Goal: Task Accomplishment & Management: Manage account settings

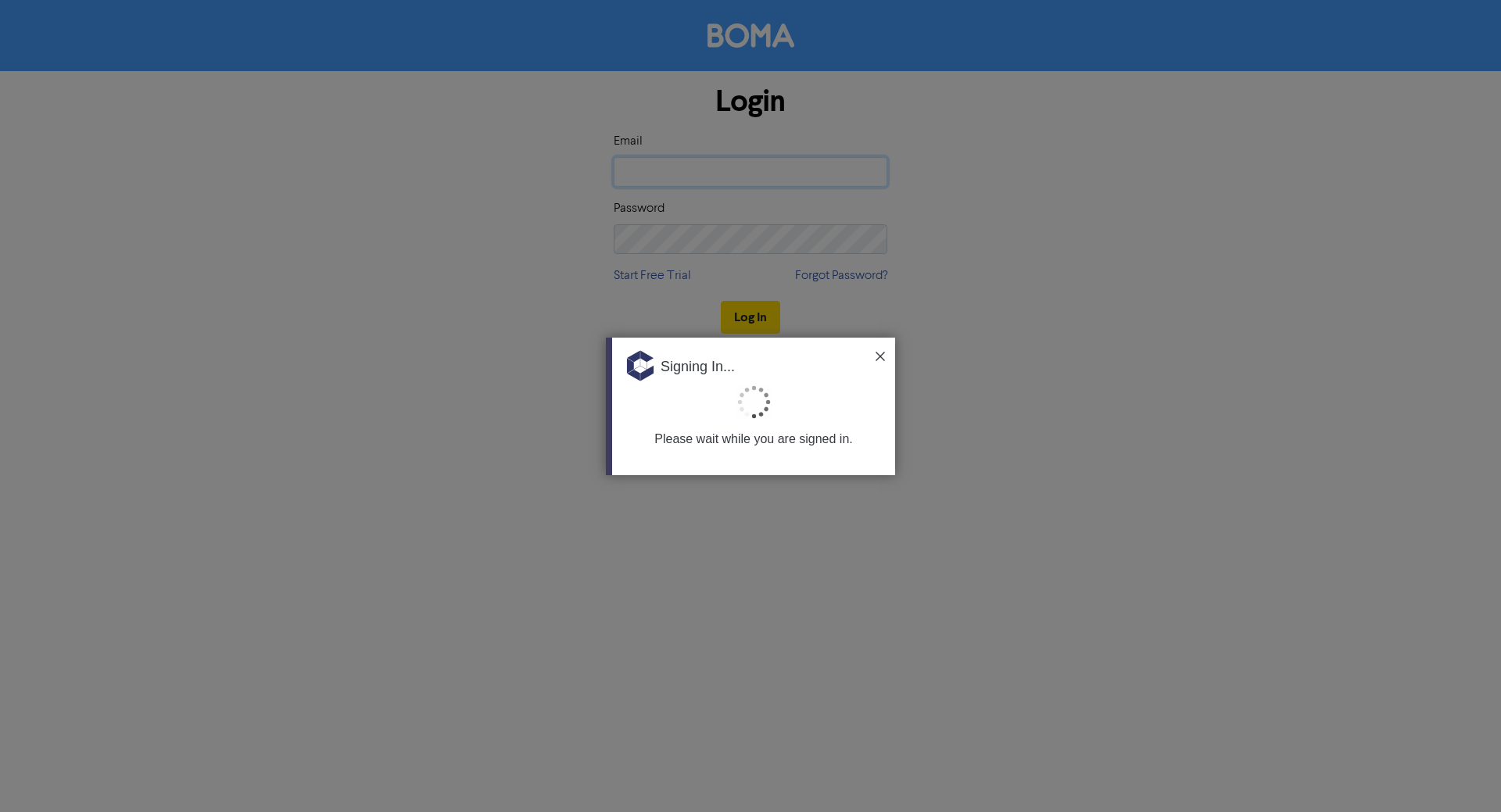
type input "[PERSON_NAME][EMAIL_ADDRESS][DOMAIN_NAME]"
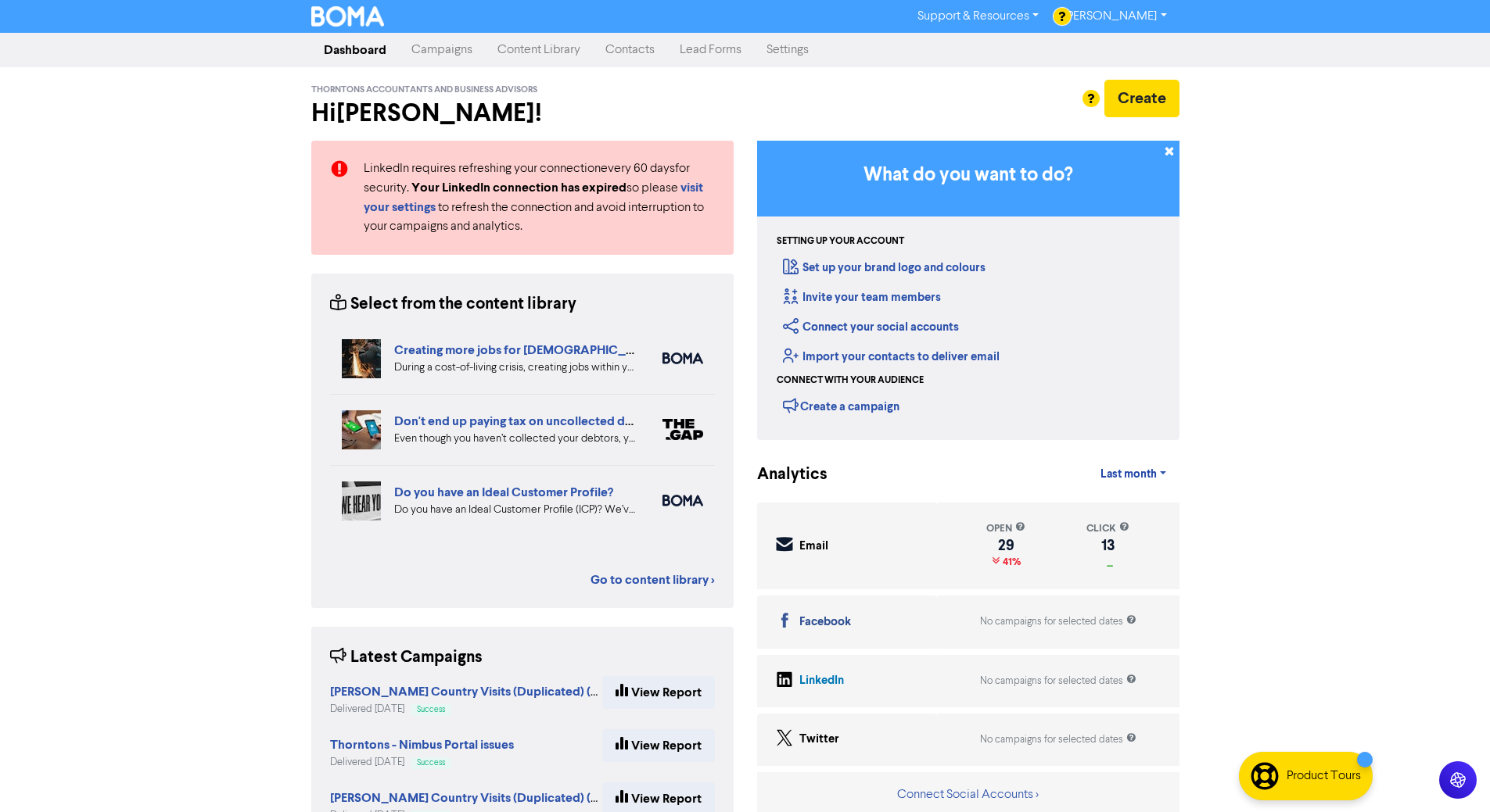
click at [650, 48] on link "Contacts" at bounding box center [629, 50] width 74 height 31
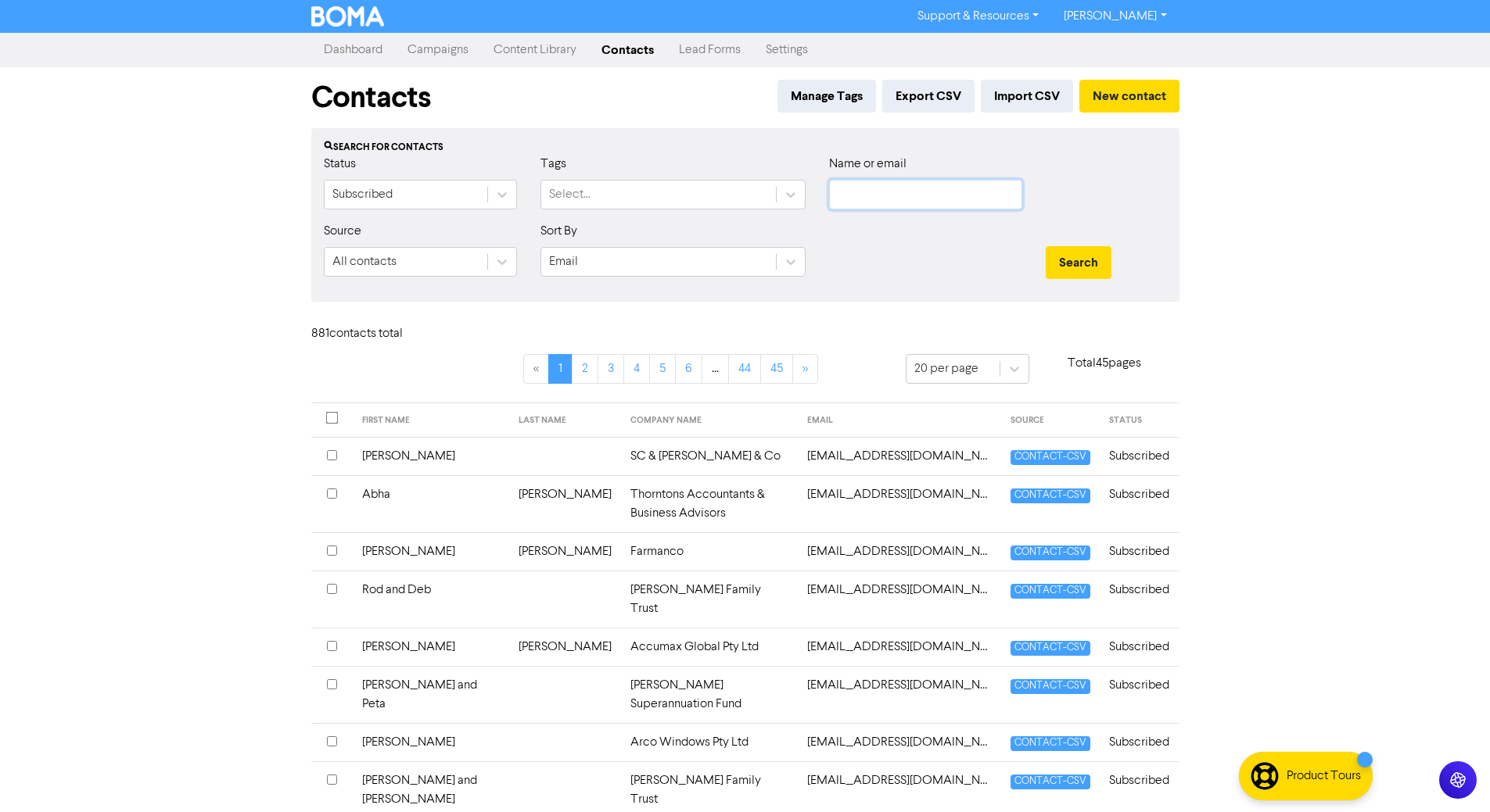
click at [933, 194] on input "text" at bounding box center [925, 195] width 193 height 30
type input "[PERSON_NAME]"
click at [1046, 247] on button "Search" at bounding box center [1078, 263] width 66 height 33
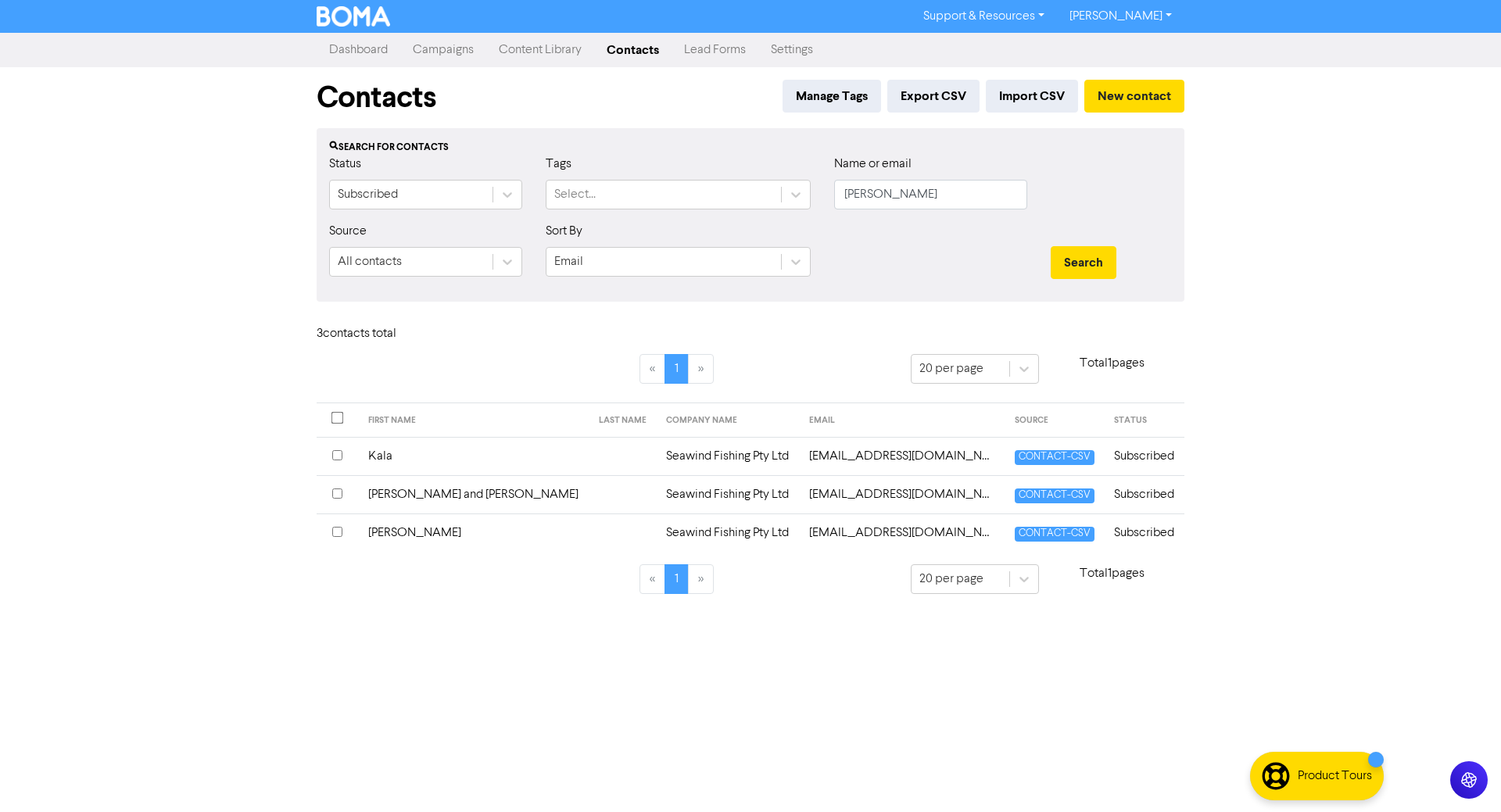
click at [343, 495] on div at bounding box center [337, 494] width 11 height 18
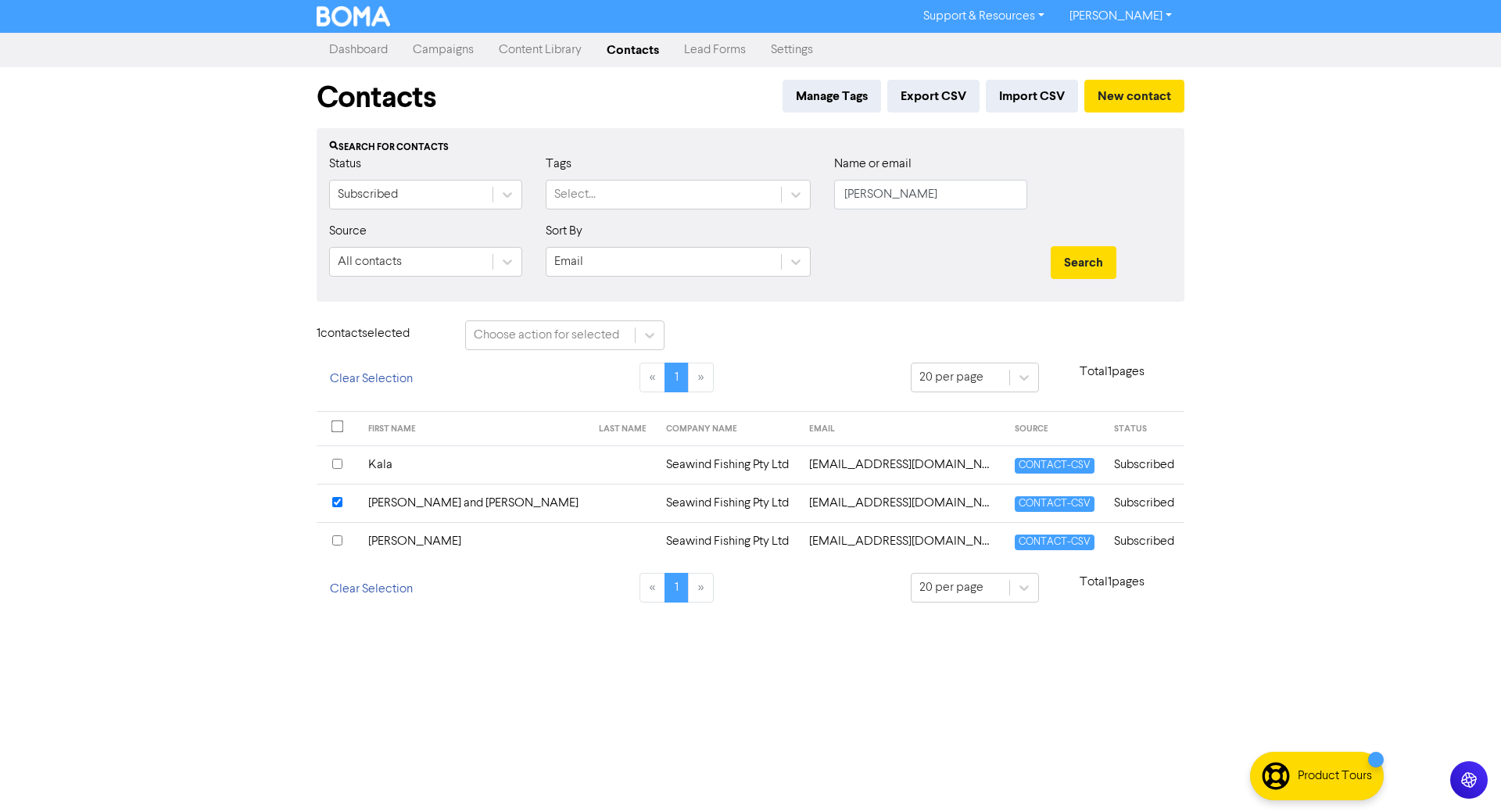
click at [635, 320] on div "Contacts Manage Tags Export CSV Import CSV New contact Search for contacts Stat…" at bounding box center [750, 344] width 891 height 554
click at [618, 332] on div "Choose action for selected" at bounding box center [546, 334] width 145 height 18
click at [494, 506] on td "[PERSON_NAME] and [PERSON_NAME]" at bounding box center [474, 503] width 231 height 39
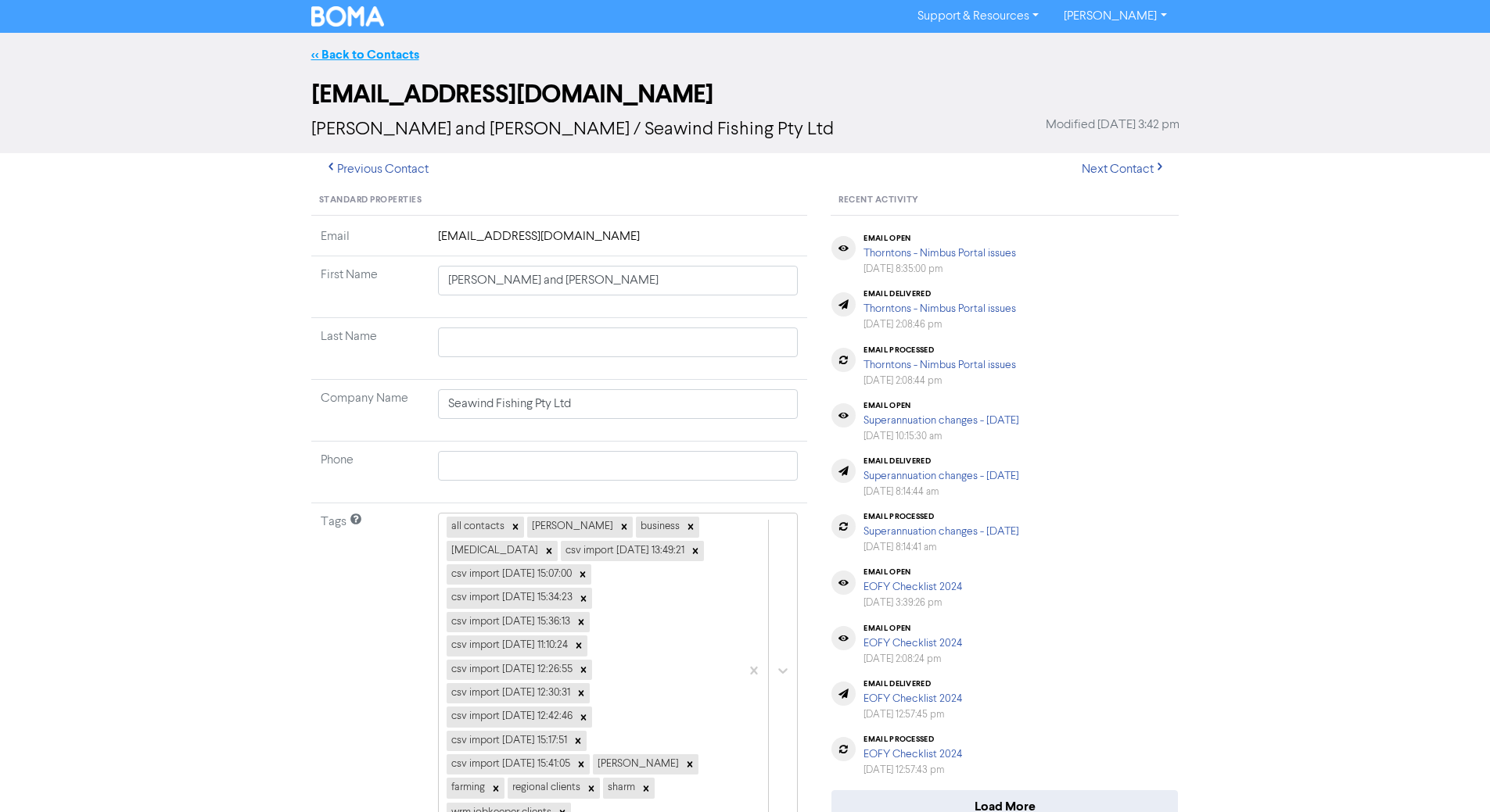
click at [385, 59] on link "<< Back to Contacts" at bounding box center [365, 55] width 108 height 15
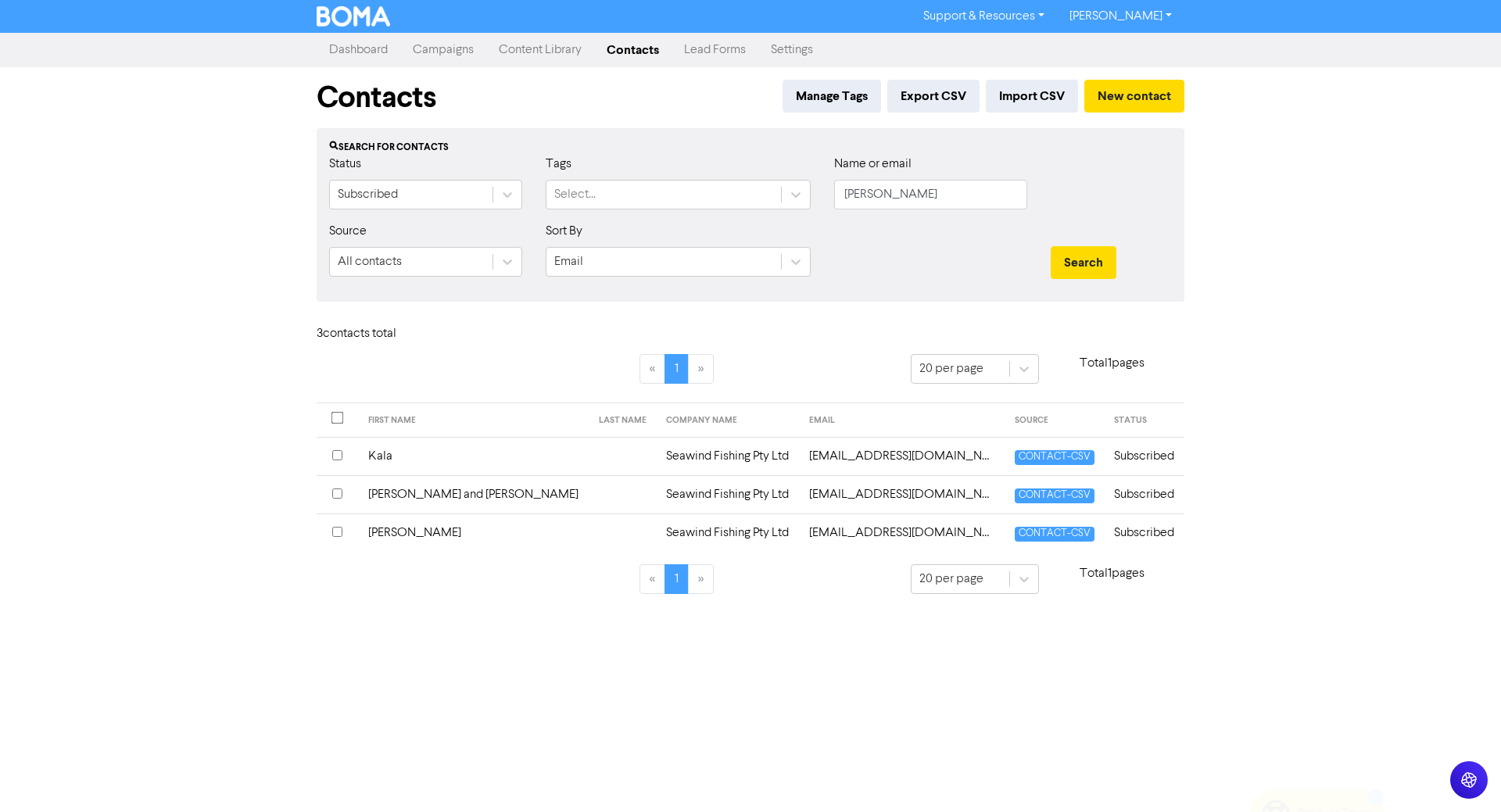
click at [590, 495] on td at bounding box center [623, 494] width 67 height 39
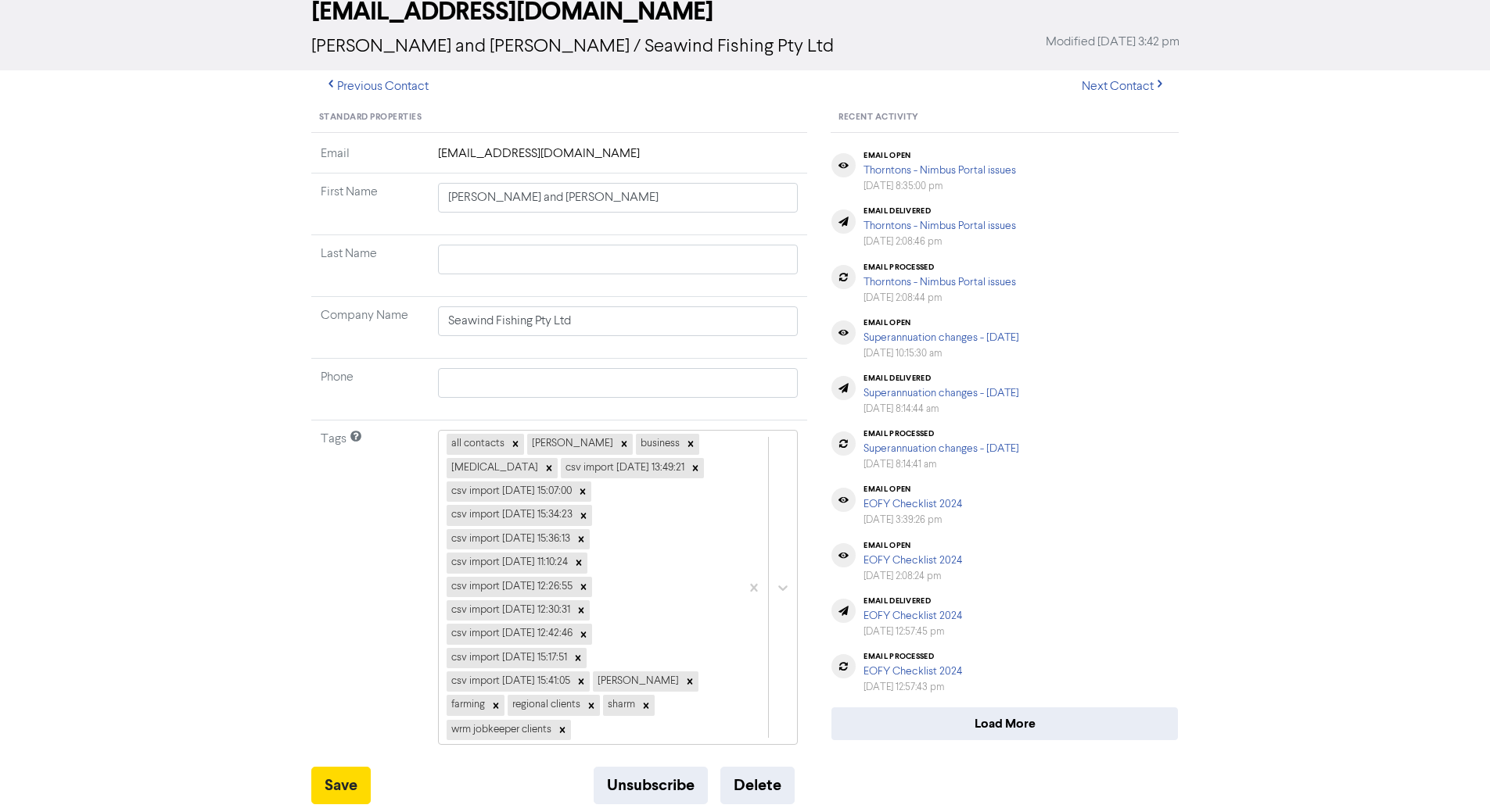
scroll to position [156, 0]
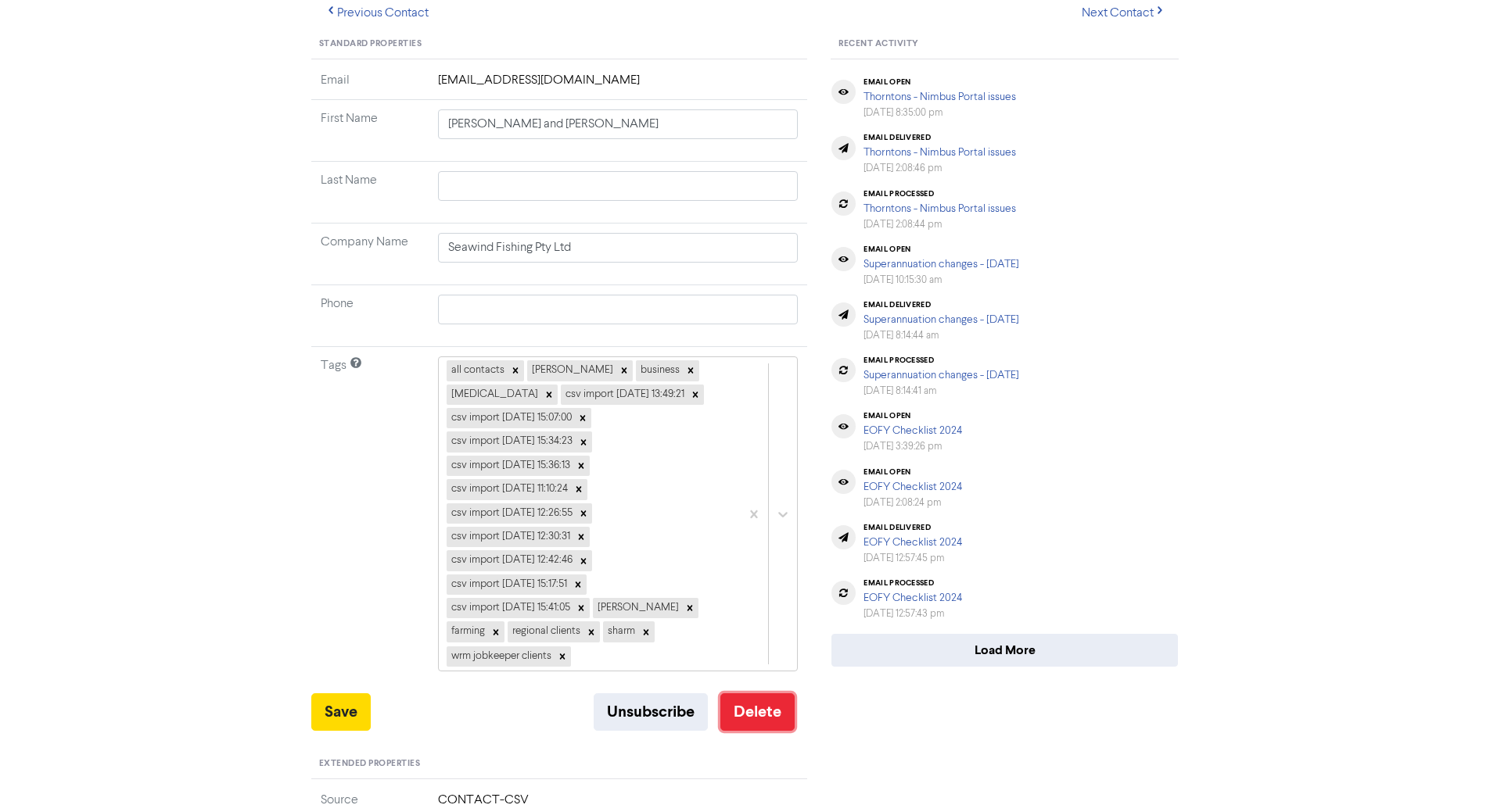
click at [783, 720] on button "Delete" at bounding box center [757, 712] width 74 height 38
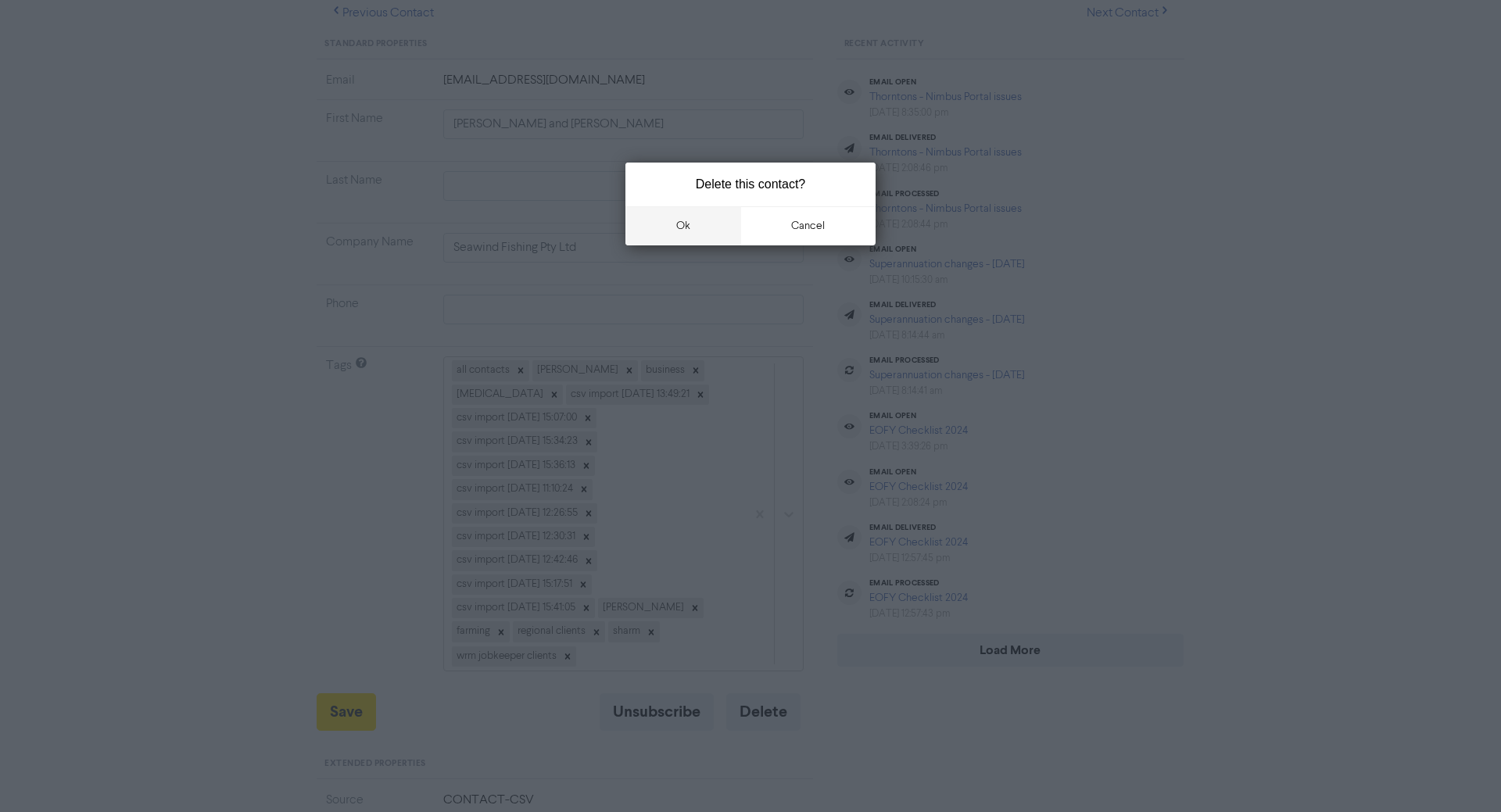
click at [712, 223] on button "ok" at bounding box center [683, 225] width 116 height 39
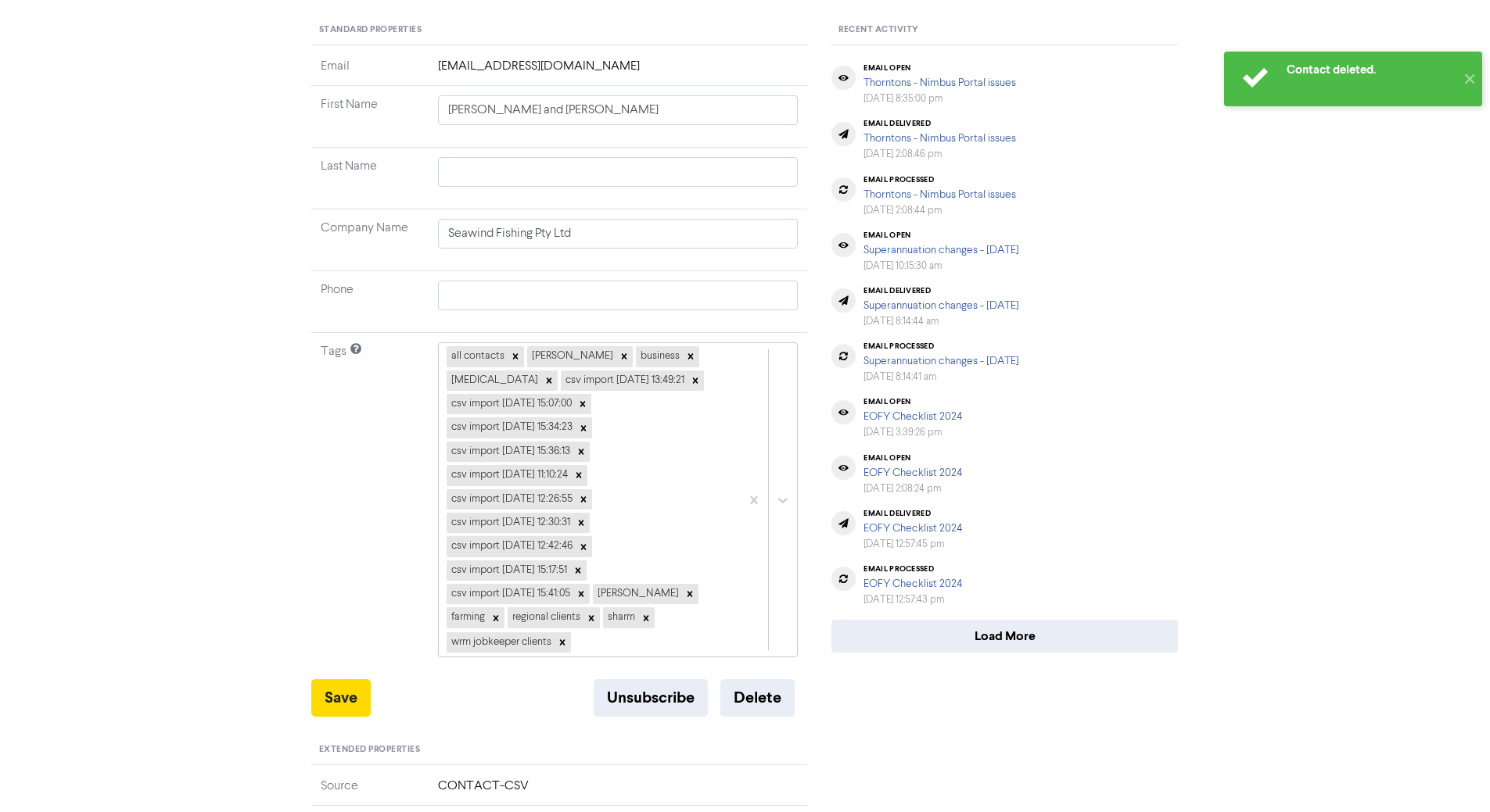
scroll to position [0, 0]
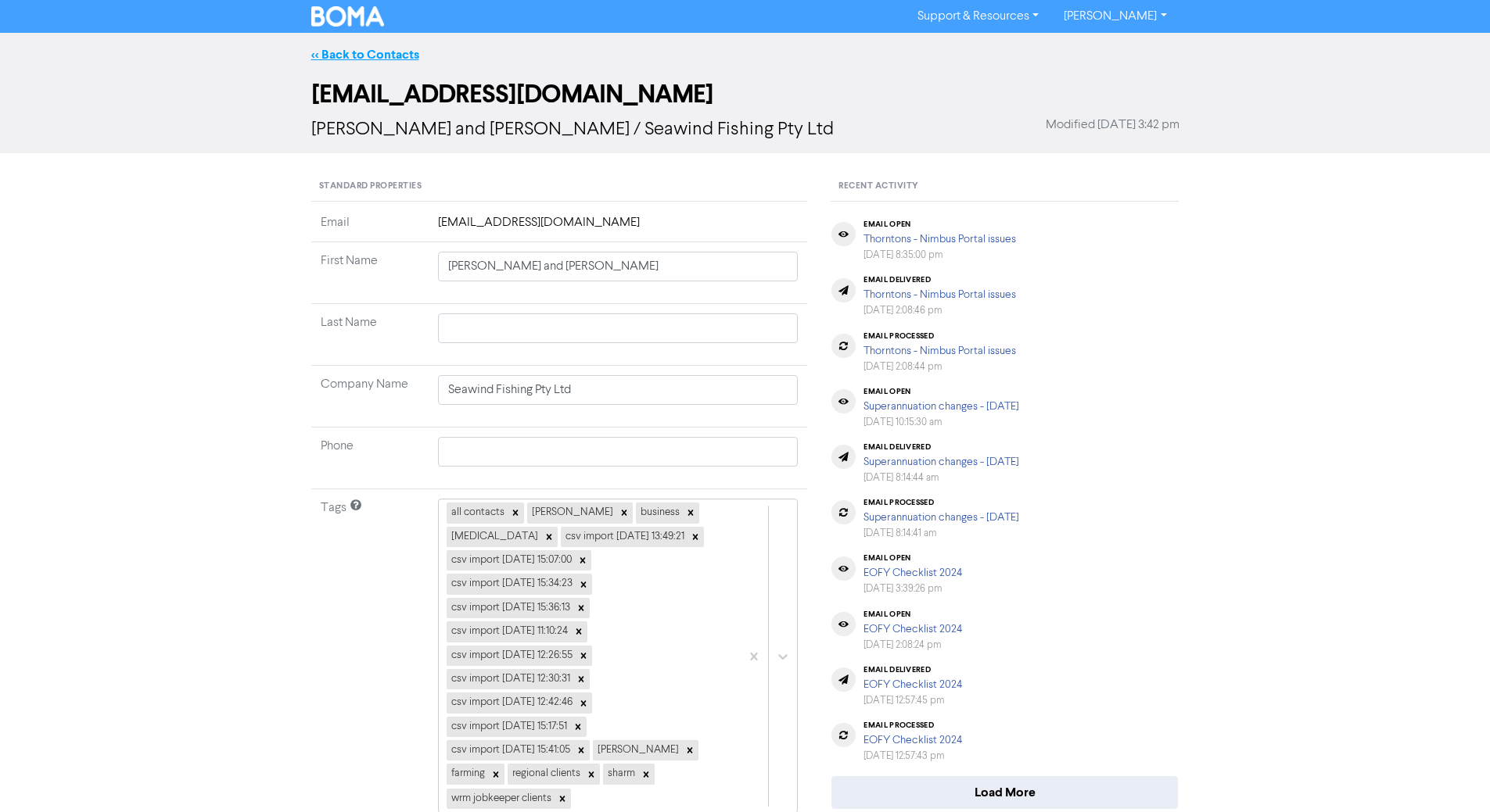
click at [368, 55] on link "<< Back to Contacts" at bounding box center [365, 55] width 108 height 15
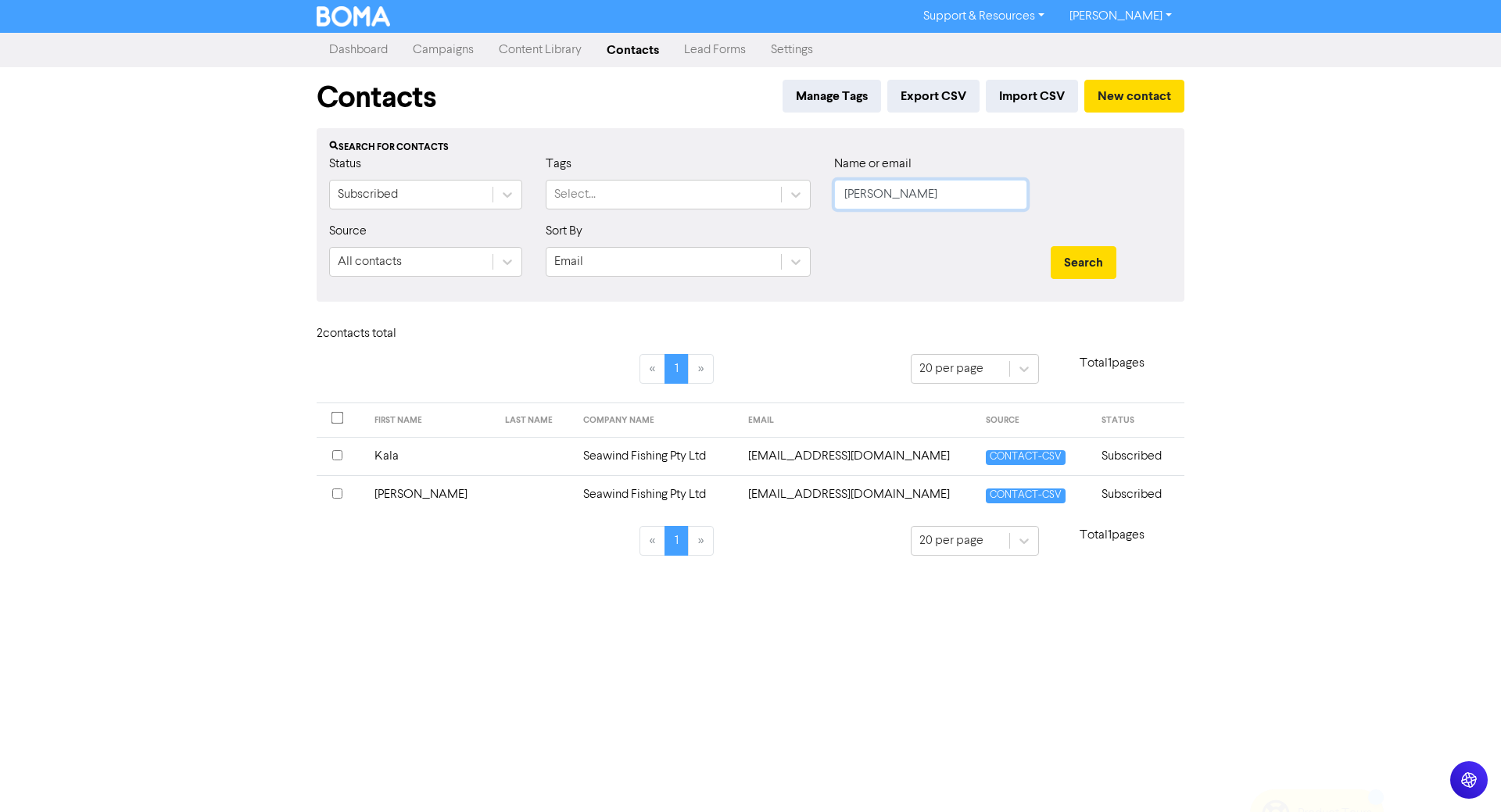
drag, startPoint x: 902, startPoint y: 188, endPoint x: 776, endPoint y: 215, distance: 128.9
click at [776, 215] on div "Status Subscribed Tags Select... Name or email [PERSON_NAME]" at bounding box center [750, 189] width 866 height 67
click at [1051, 247] on button "Search" at bounding box center [1084, 263] width 66 height 33
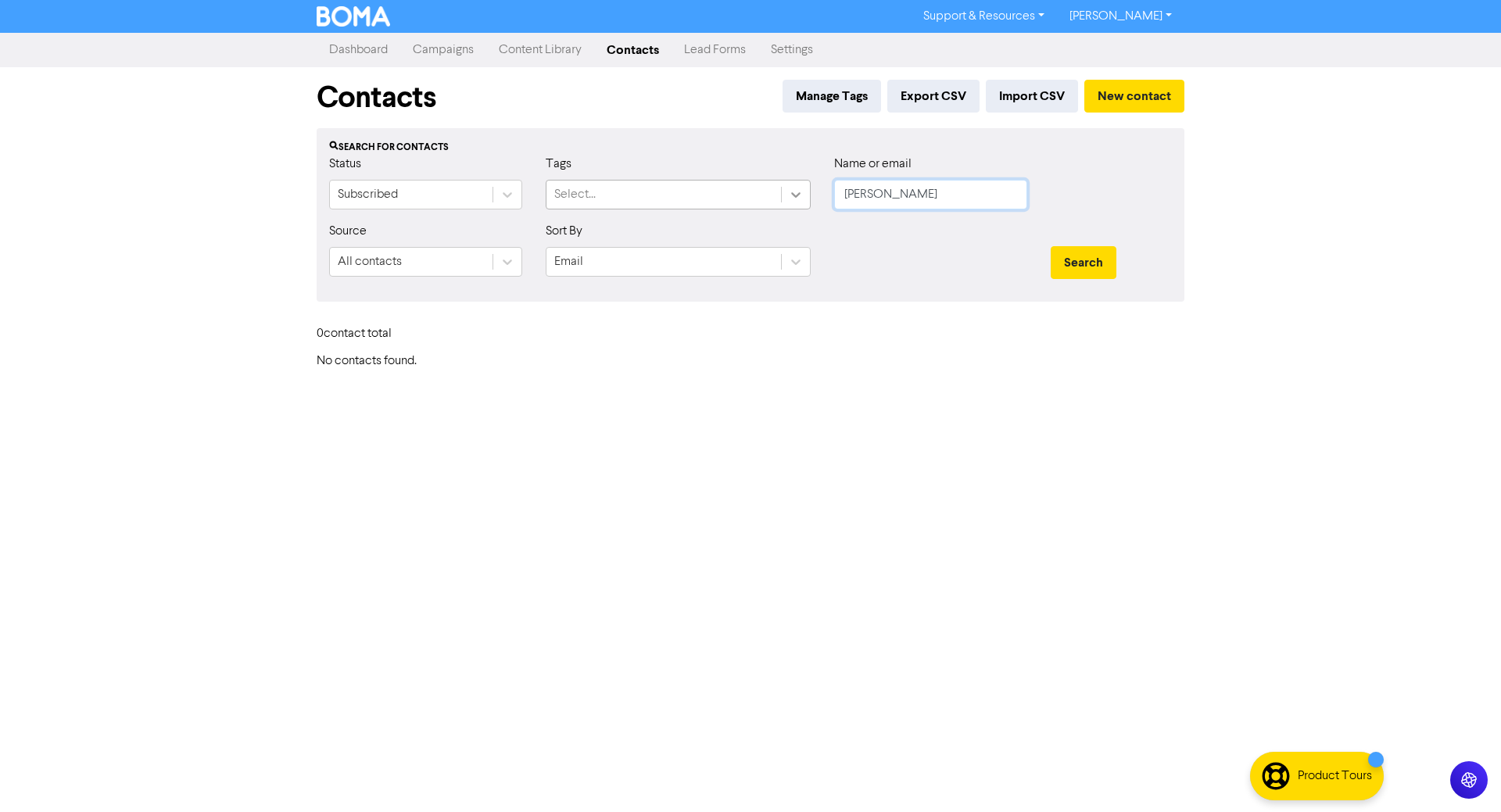
drag, startPoint x: 911, startPoint y: 196, endPoint x: 794, endPoint y: 198, distance: 117.0
click at [794, 198] on div "Status Subscribed Tags Select... Name or email [PERSON_NAME]" at bounding box center [750, 189] width 866 height 67
type input "[PERSON_NAME]"
click at [1051, 247] on button "Search" at bounding box center [1084, 263] width 66 height 33
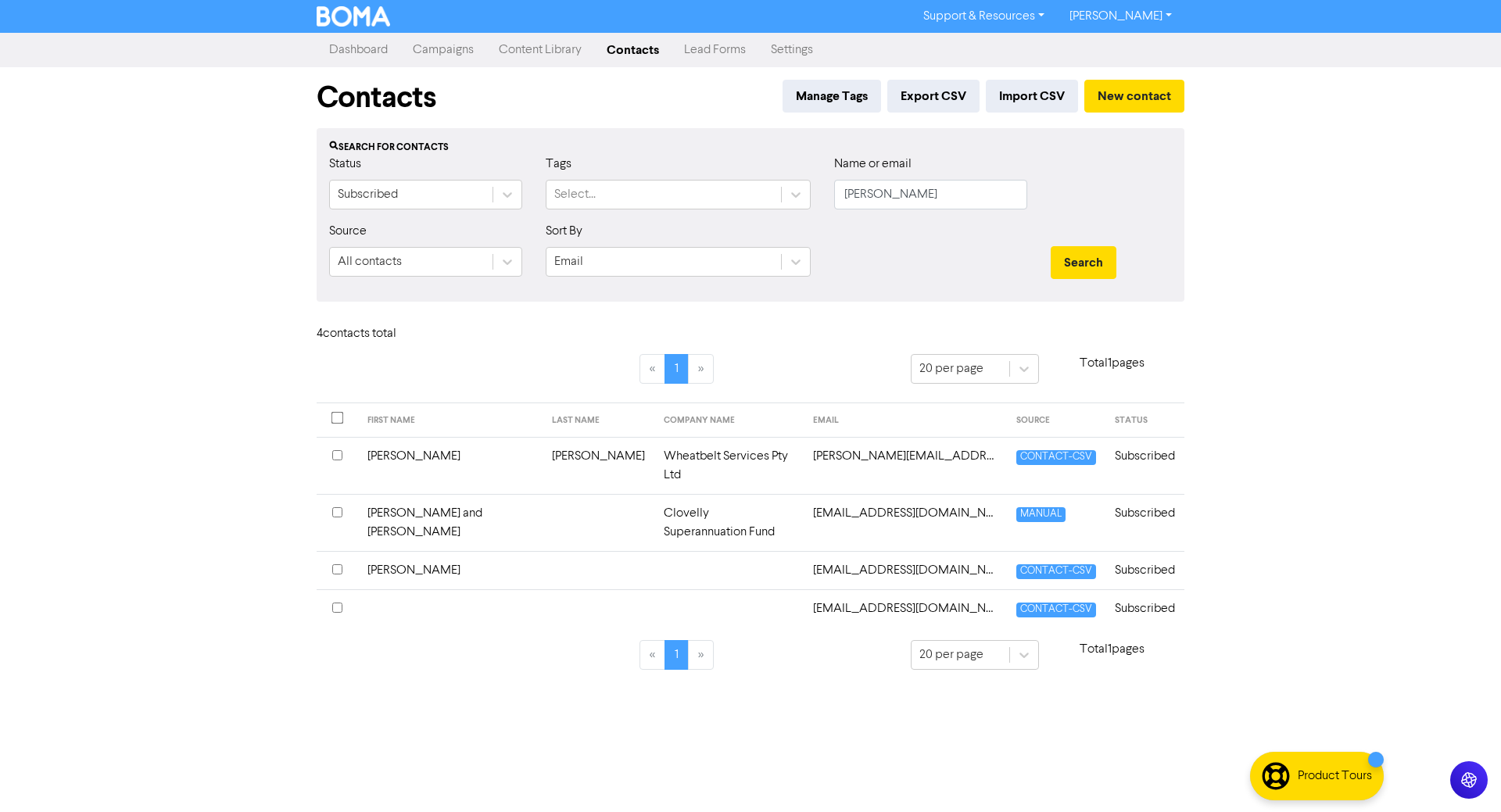
click at [685, 494] on td "Clovelly Superannuation Fund" at bounding box center [728, 522] width 148 height 57
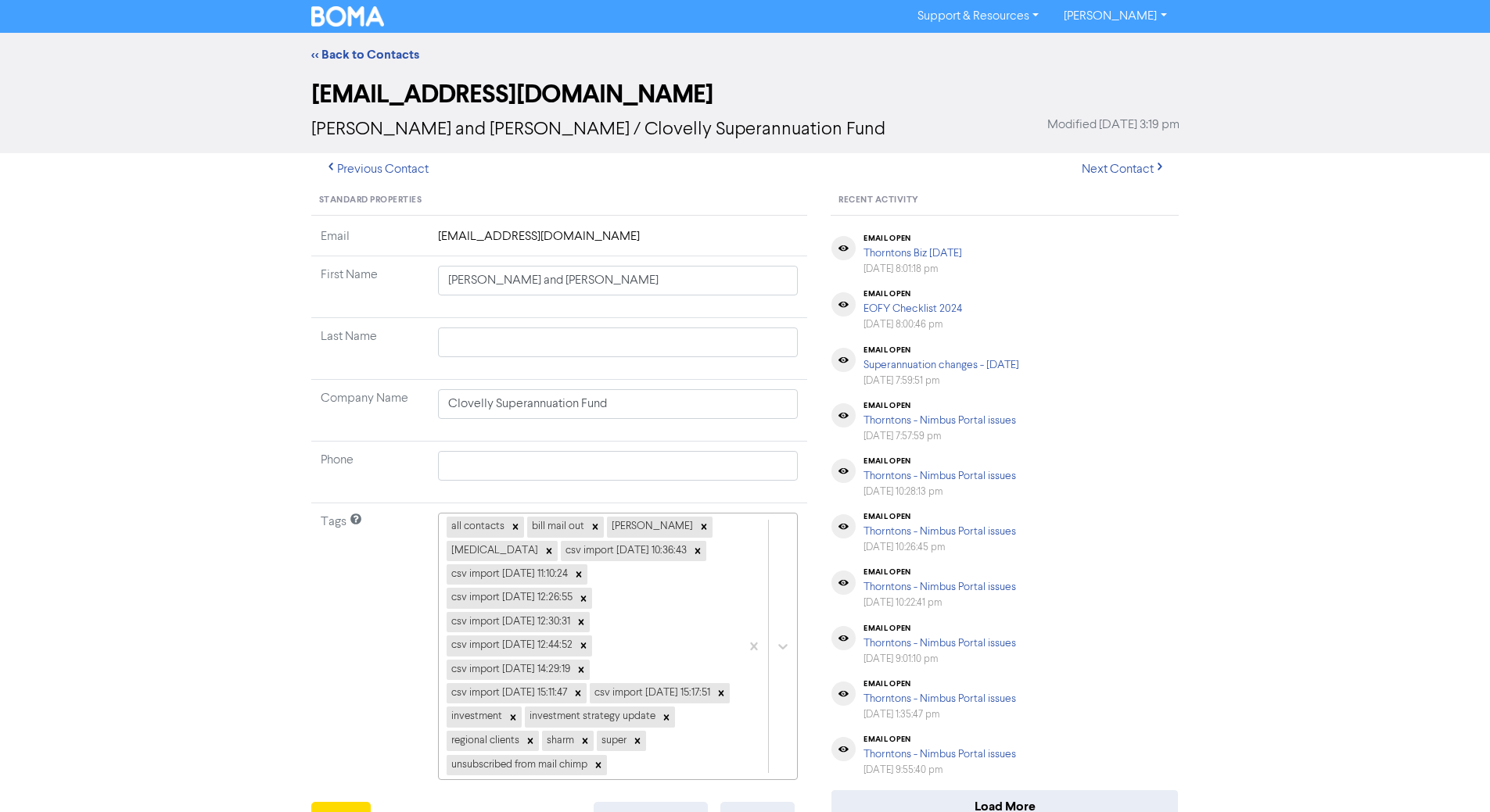
scroll to position [313, 0]
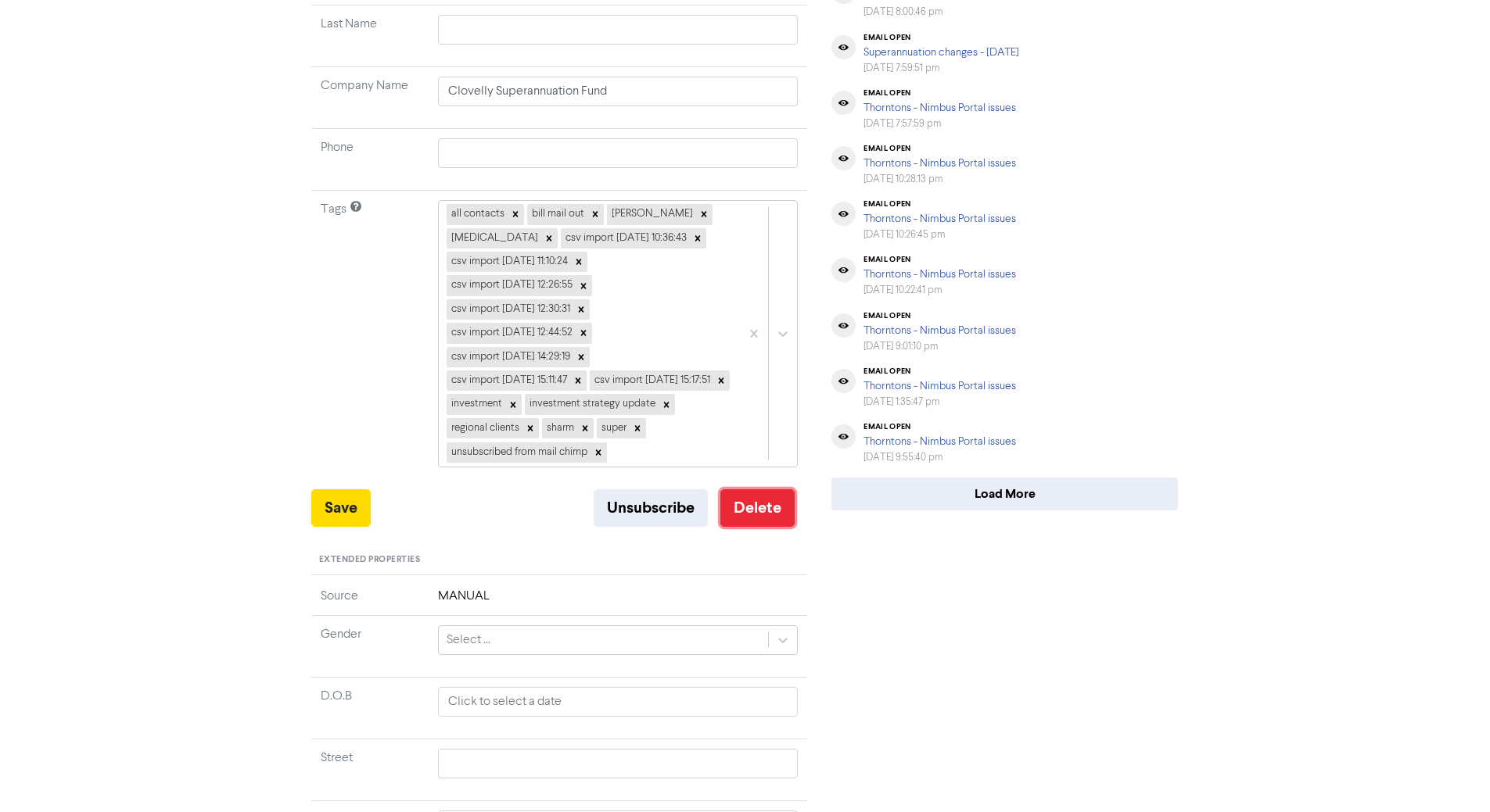
click at [785, 518] on button "Delete" at bounding box center [757, 508] width 74 height 38
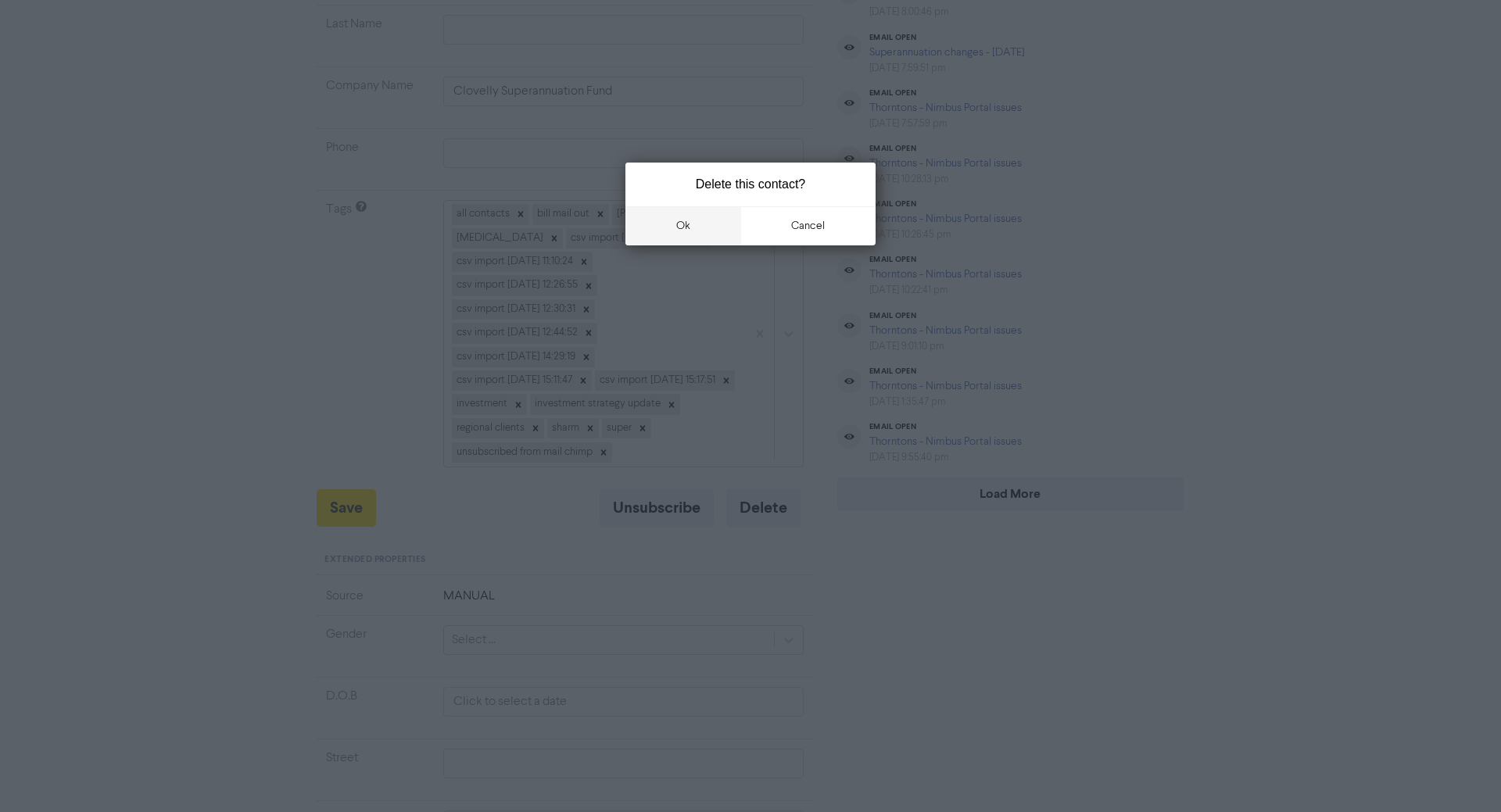
click at [690, 230] on button "ok" at bounding box center [683, 225] width 116 height 39
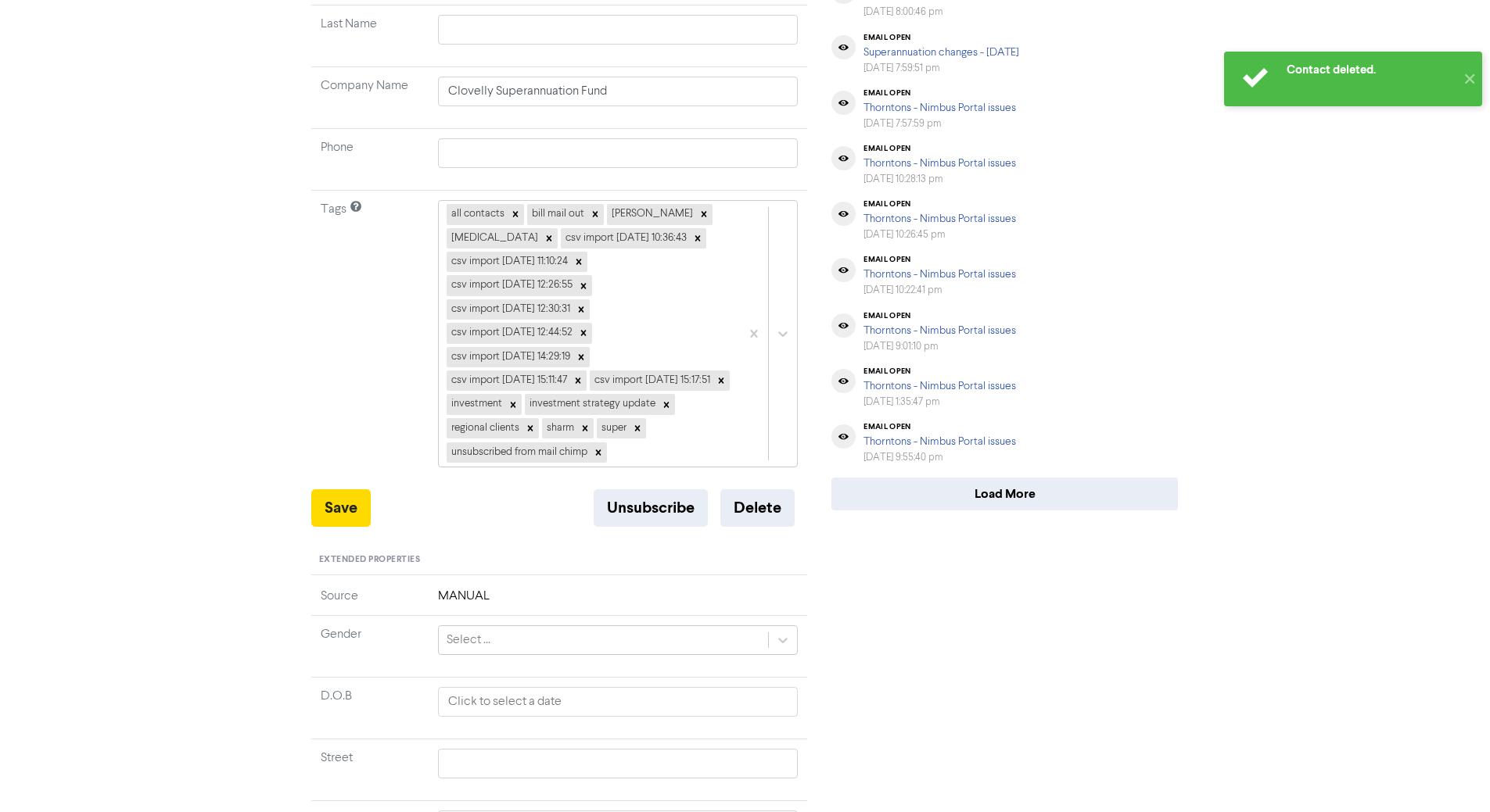
scroll to position [0, 0]
